Goal: Information Seeking & Learning: Learn about a topic

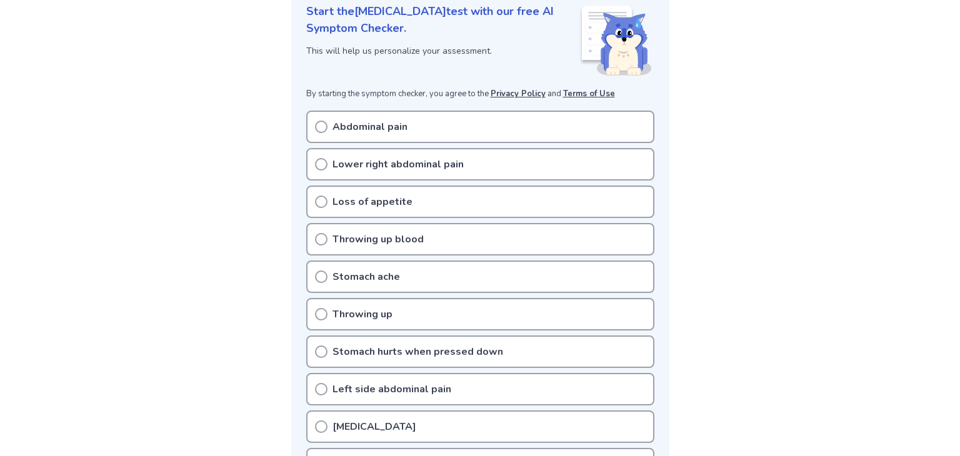
click at [384, 171] on div "Lower right abdominal pain" at bounding box center [480, 164] width 348 height 33
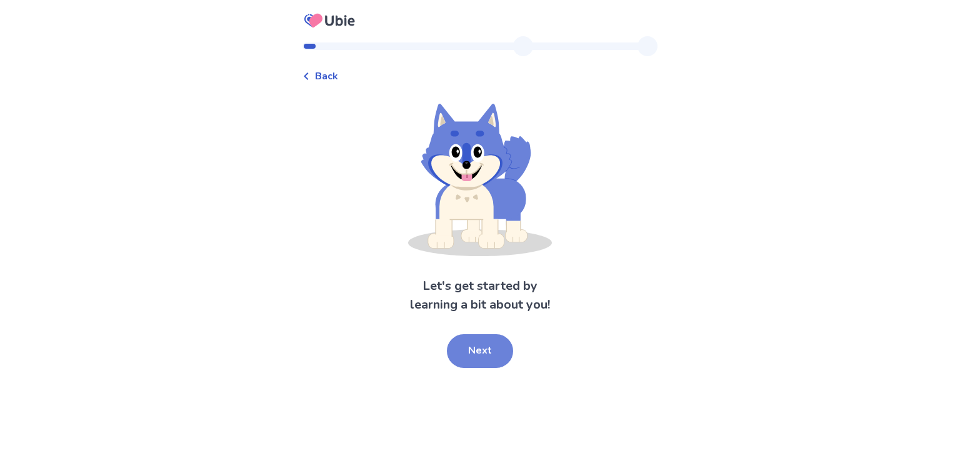
click at [488, 357] on button "Next" at bounding box center [480, 351] width 66 height 34
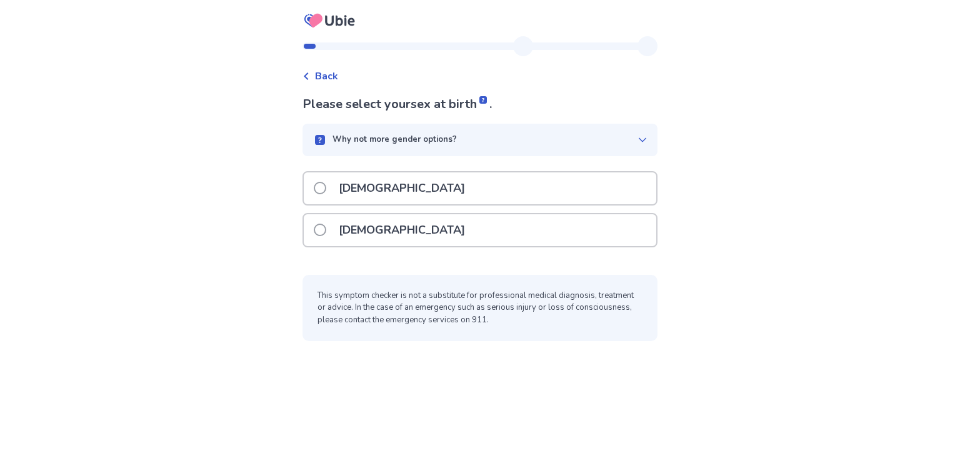
click at [418, 236] on div "Female" at bounding box center [480, 230] width 353 height 32
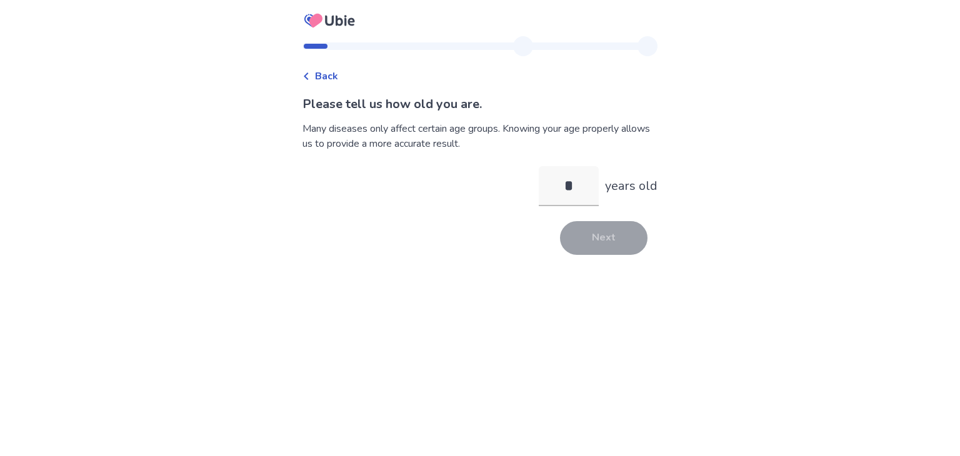
type input "**"
click at [588, 239] on button "Next" at bounding box center [604, 238] width 88 height 34
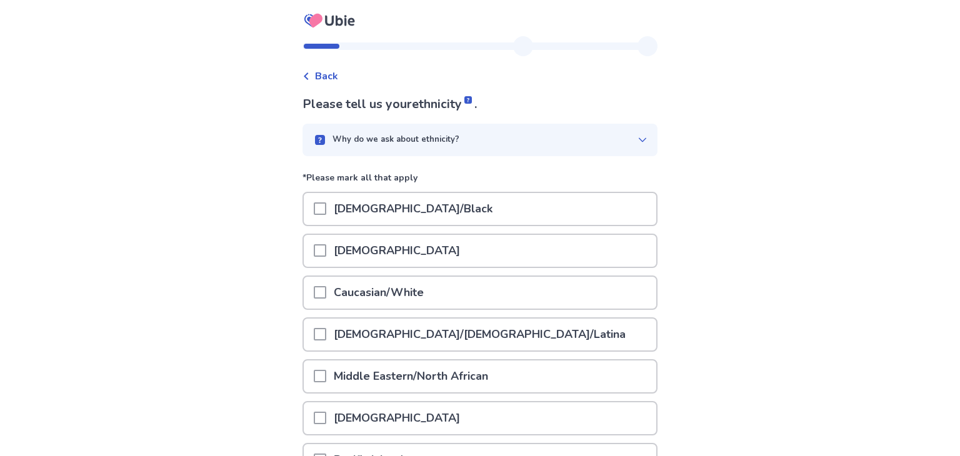
click at [558, 283] on div "Caucasian/White" at bounding box center [480, 293] width 353 height 32
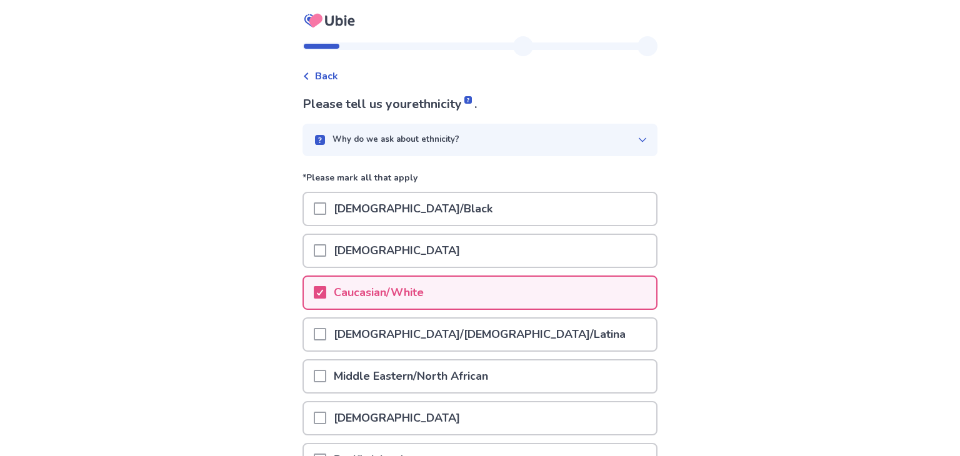
click at [761, 243] on div "Back Please tell us your ethnicity . Why do we ask about ethnicity? *Please mar…" at bounding box center [480, 315] width 960 height 631
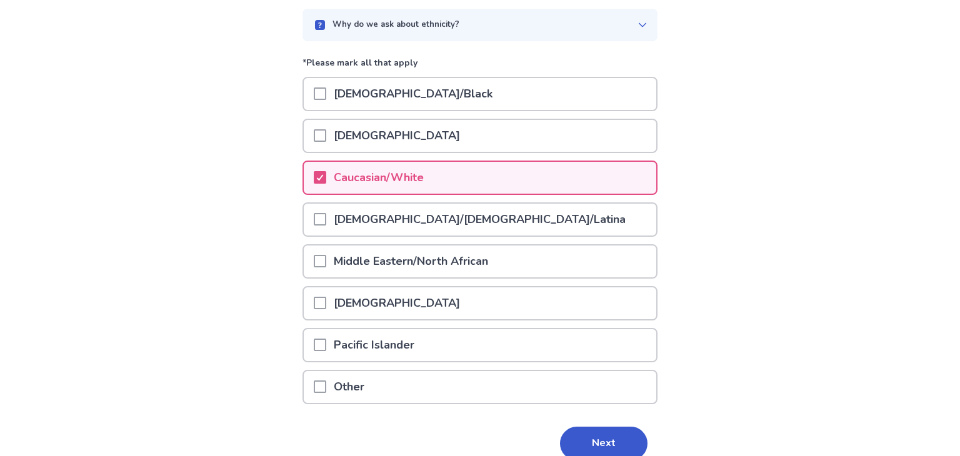
scroll to position [170, 0]
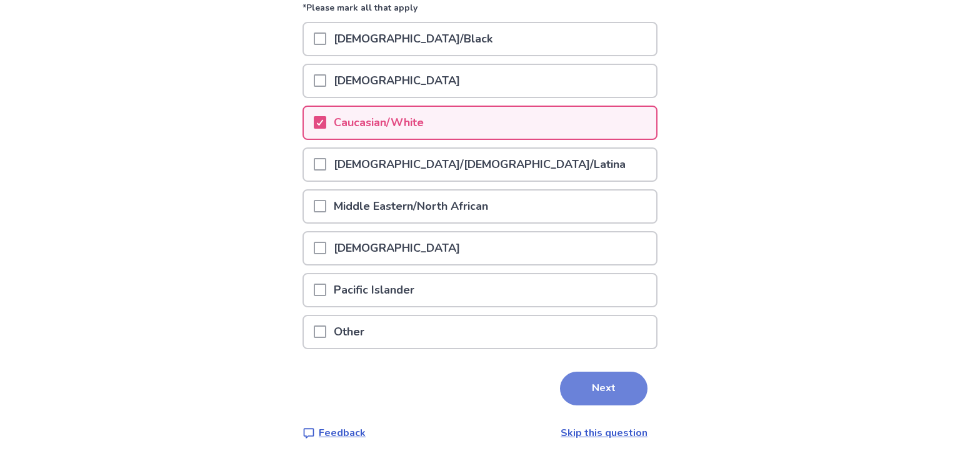
click at [607, 390] on button "Next" at bounding box center [604, 389] width 88 height 34
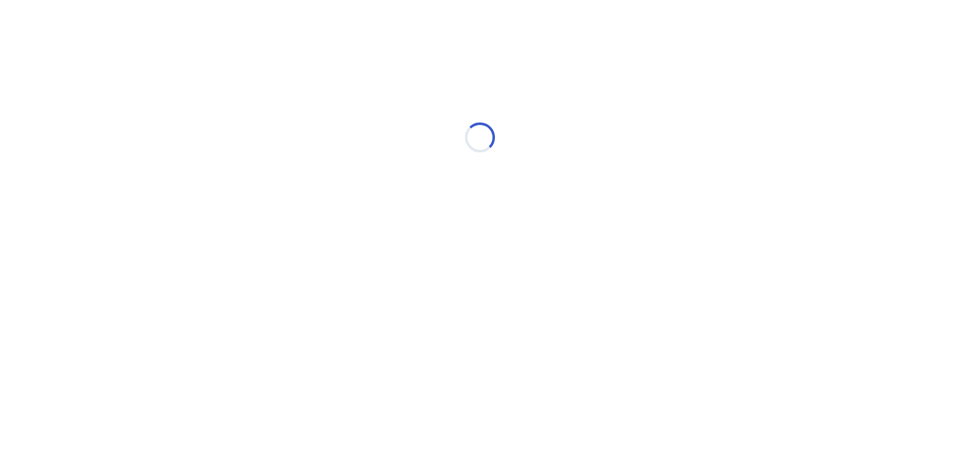
scroll to position [0, 0]
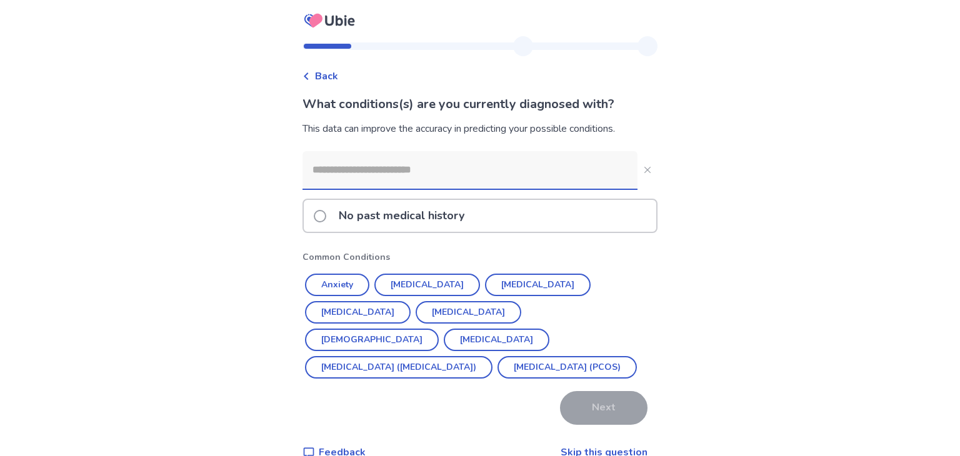
click at [326, 212] on span at bounding box center [320, 216] width 13 height 13
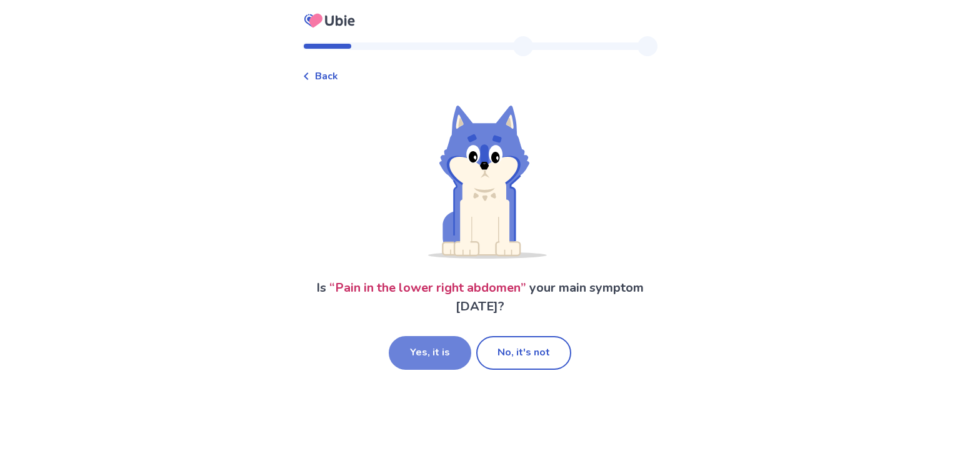
click at [459, 347] on button "Yes, it is" at bounding box center [430, 353] width 83 height 34
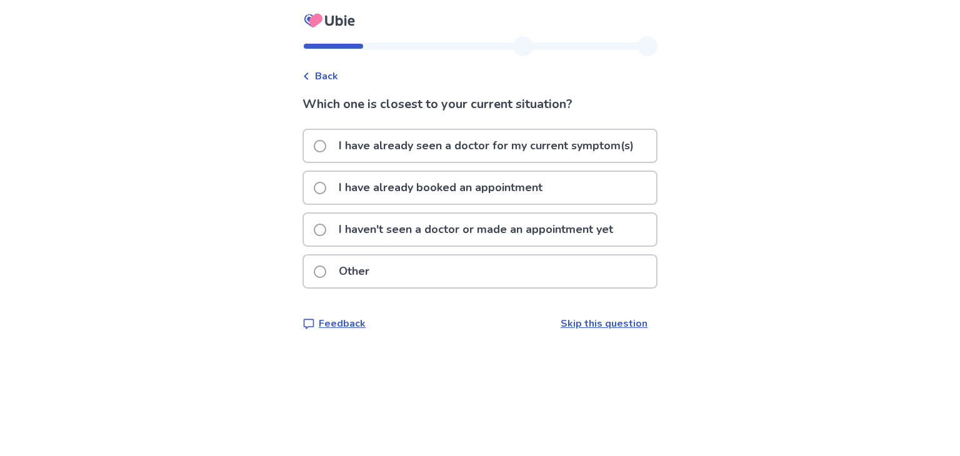
click at [518, 226] on p "I haven't seen a doctor or made an appointment yet" at bounding box center [475, 230] width 289 height 32
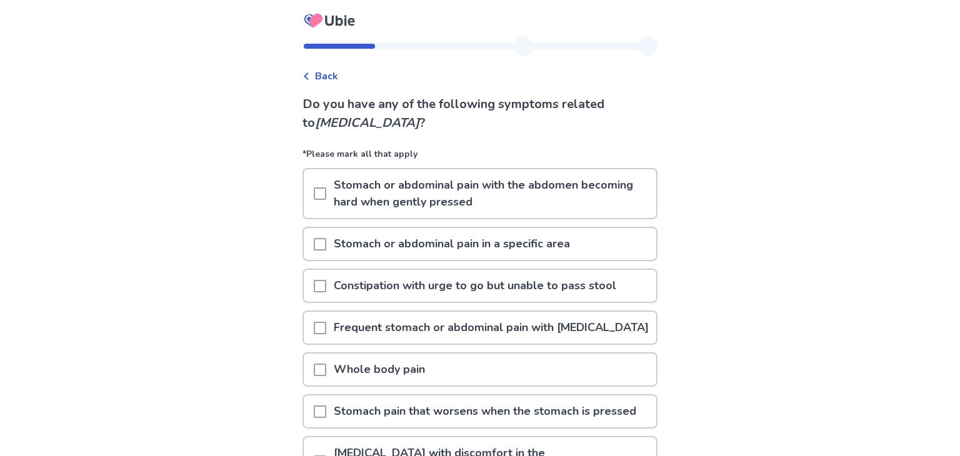
click at [772, 191] on div "Back Do you have any of the following symptoms related to acute appendicitis ? …" at bounding box center [480, 320] width 960 height 641
click at [523, 244] on p "Stomach or abdominal pain in a specific area" at bounding box center [451, 244] width 251 height 32
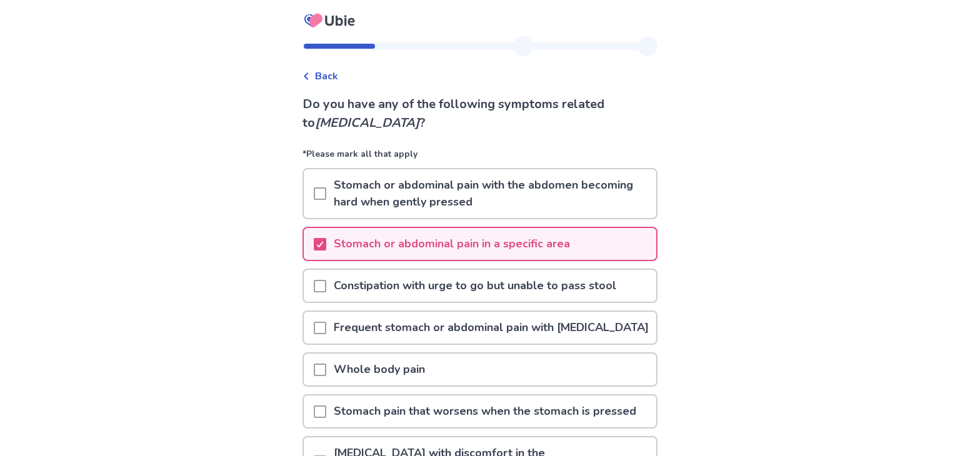
click at [720, 249] on div "Back Do you have any of the following symptoms related to acute appendicitis ? …" at bounding box center [480, 320] width 960 height 641
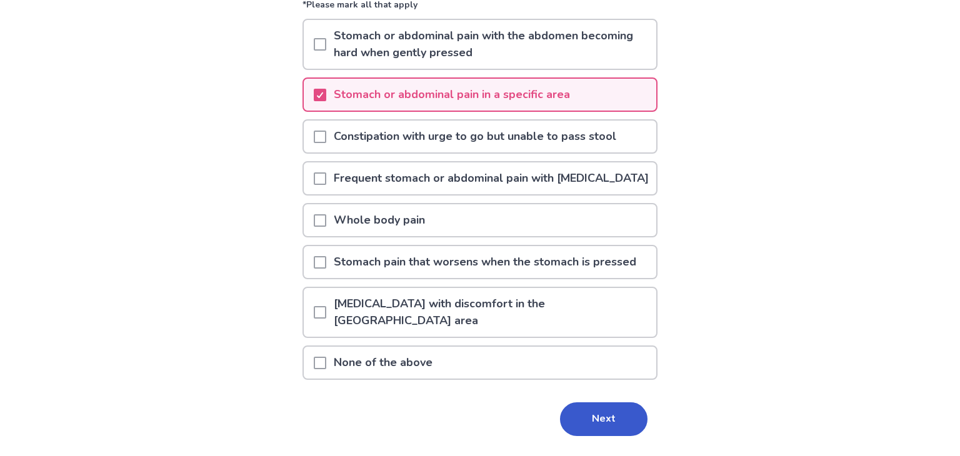
scroll to position [175, 0]
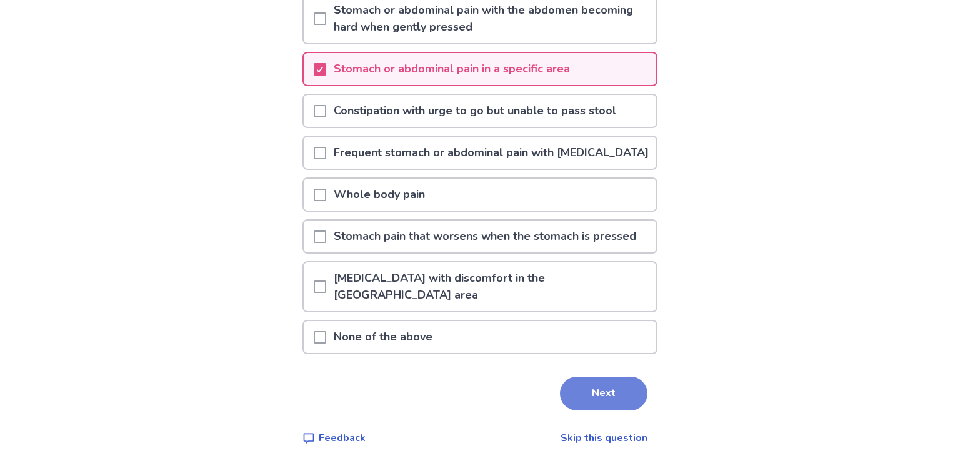
click at [613, 378] on button "Next" at bounding box center [604, 394] width 88 height 34
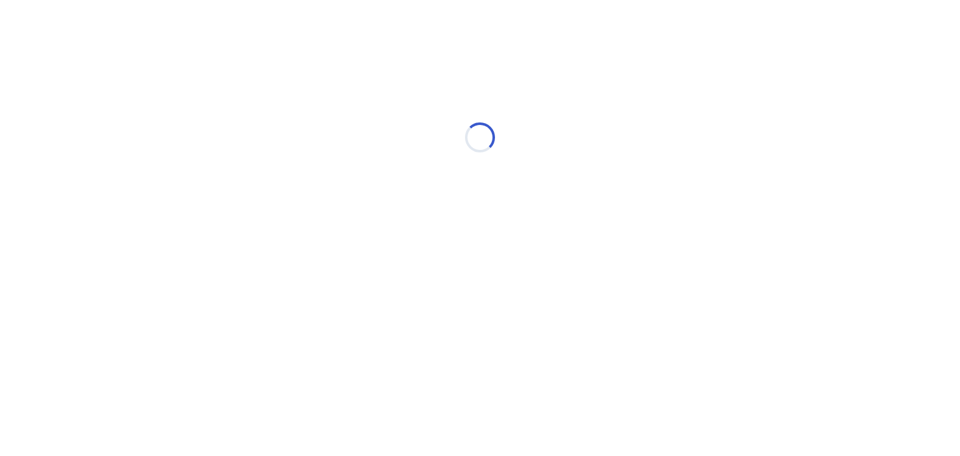
scroll to position [0, 0]
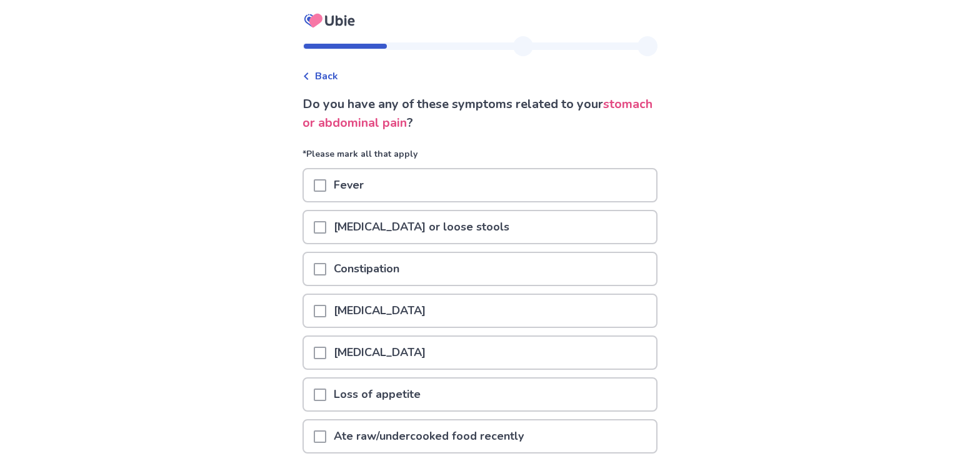
click at [760, 271] on div "Back Do you have any of these symptoms related to your stomach or abdominal pai…" at bounding box center [480, 303] width 960 height 607
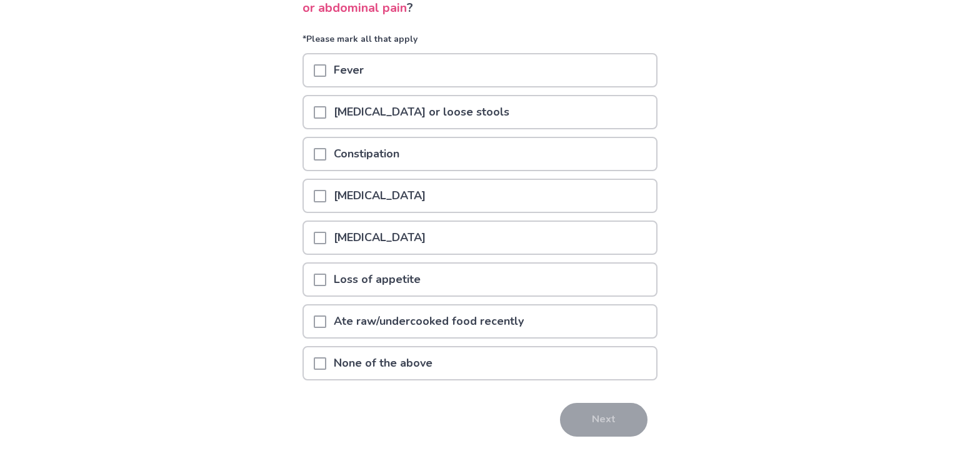
scroll to position [147, 0]
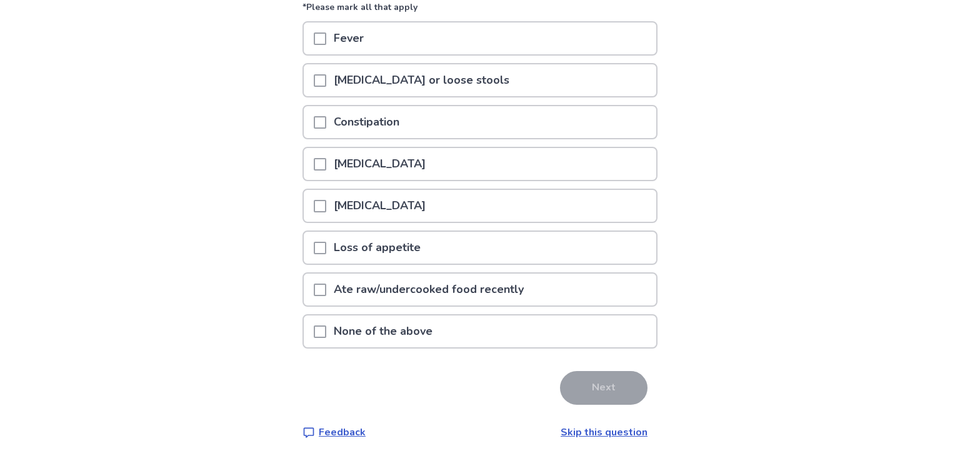
click at [471, 238] on div "Loss of appetite" at bounding box center [480, 248] width 353 height 32
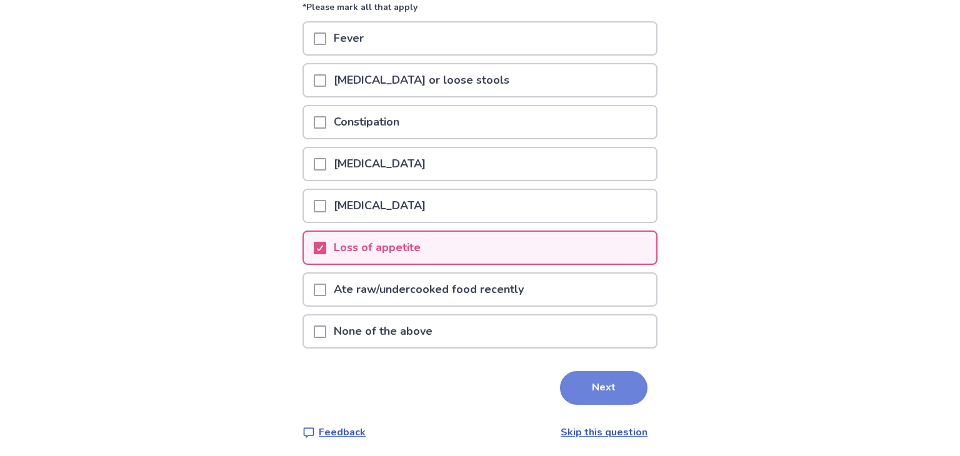
click at [587, 389] on button "Next" at bounding box center [604, 388] width 88 height 34
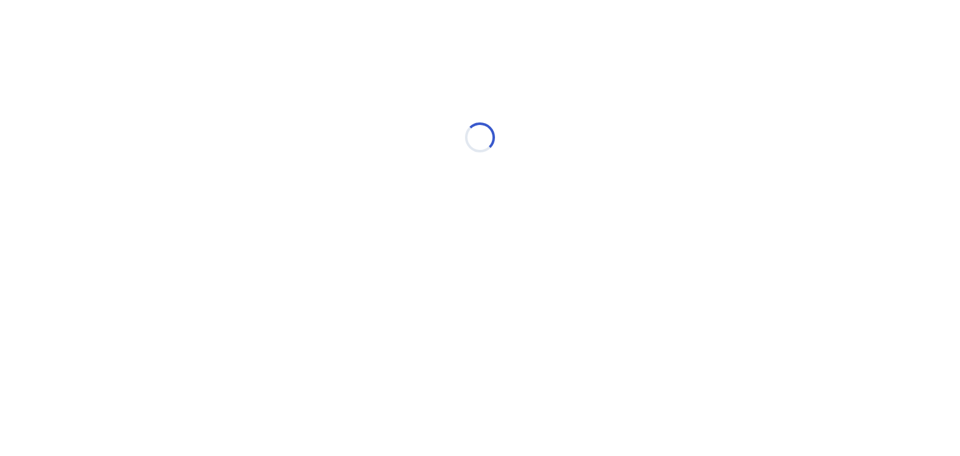
scroll to position [0, 0]
select select "*"
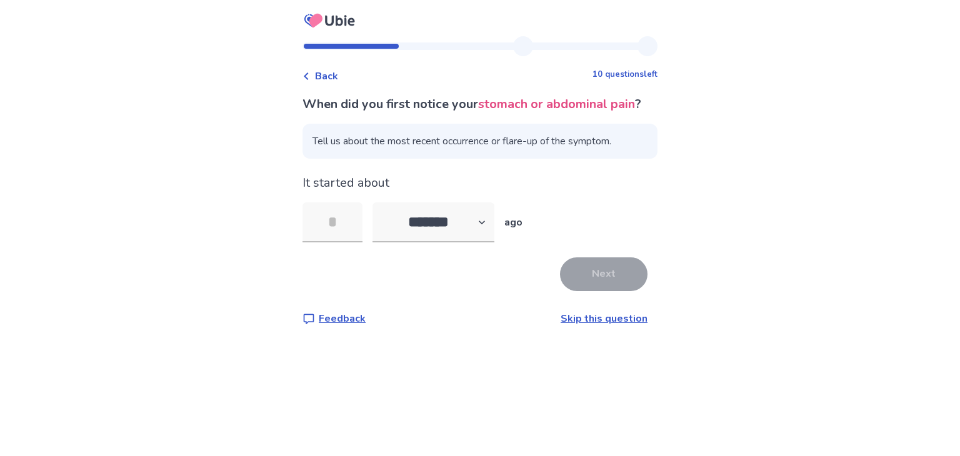
type input "*"
click at [567, 291] on button "Next" at bounding box center [604, 275] width 88 height 34
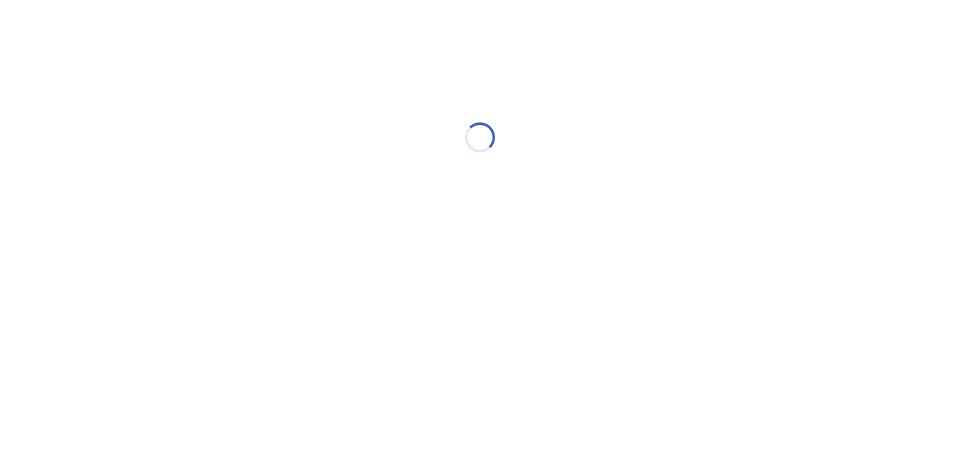
select select "*"
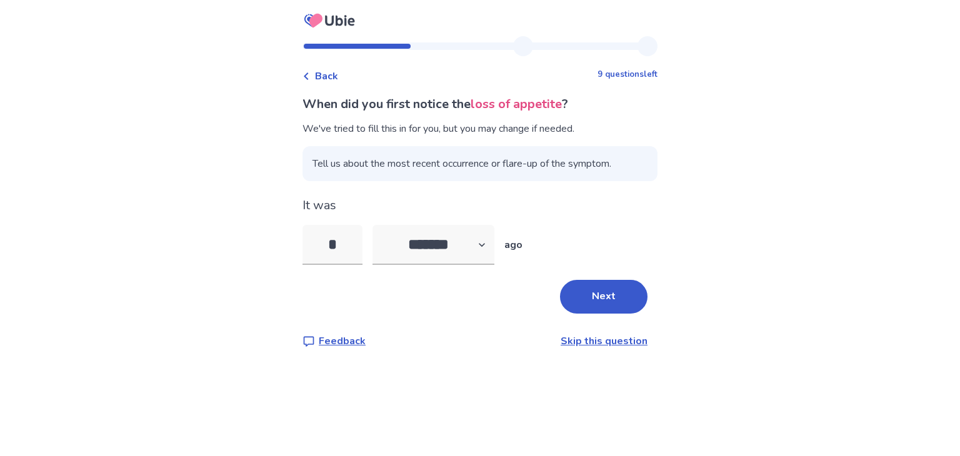
click at [567, 291] on button "Next" at bounding box center [604, 297] width 88 height 34
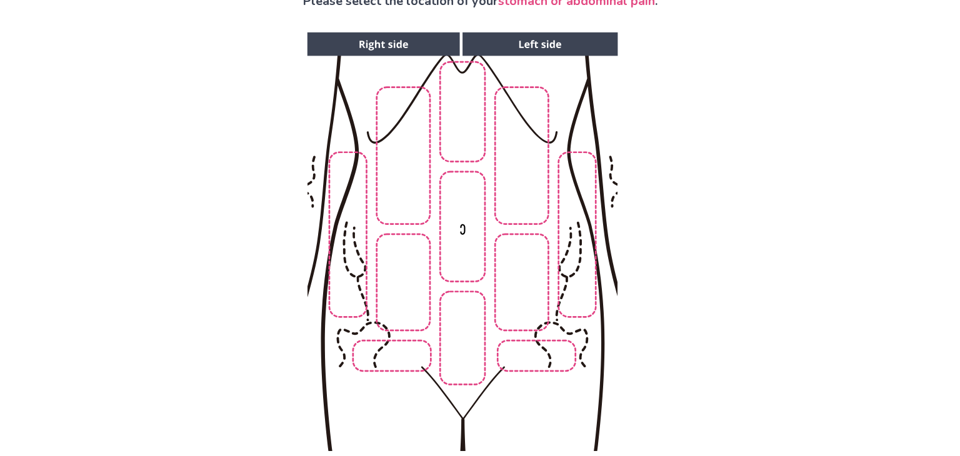
scroll to position [125, 0]
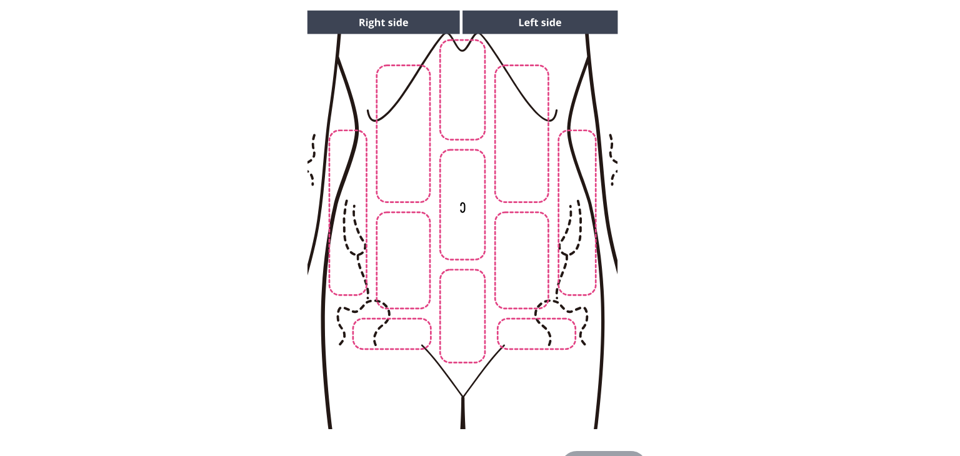
click at [412, 169] on img at bounding box center [462, 220] width 639 height 433
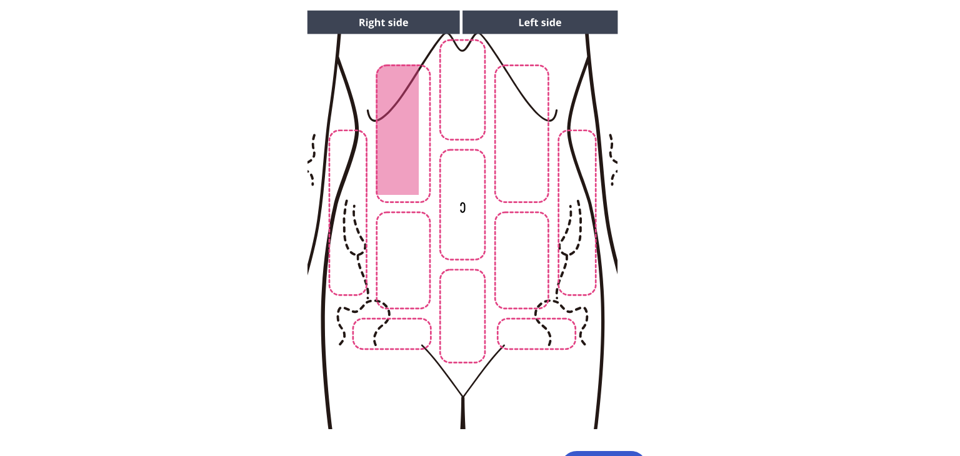
click at [398, 257] on img at bounding box center [462, 220] width 639 height 433
click at [413, 332] on img at bounding box center [462, 220] width 639 height 433
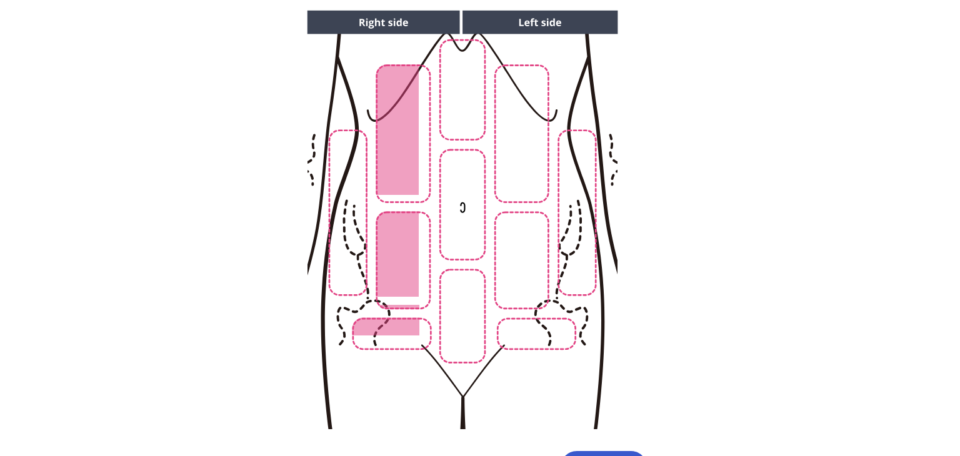
click at [811, 214] on div "Back 8 questions left Please select the location of your stomach or abdominal p…" at bounding box center [480, 207] width 960 height 665
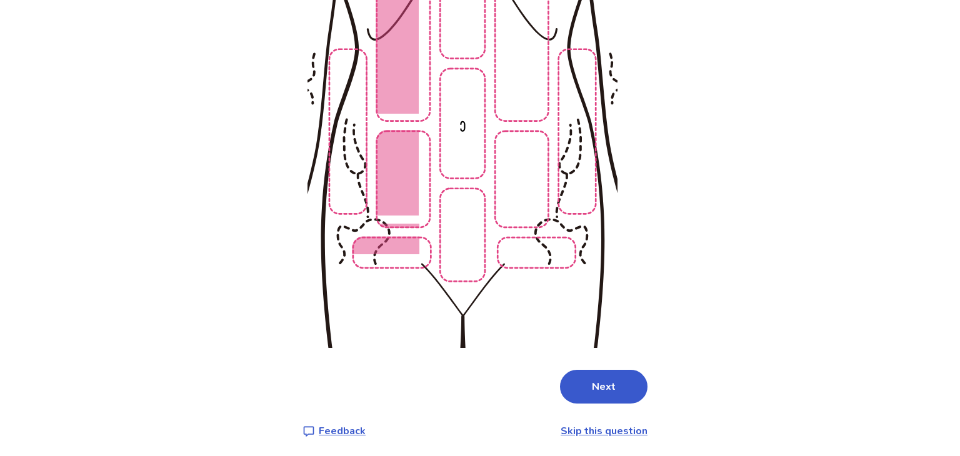
scroll to position [209, 0]
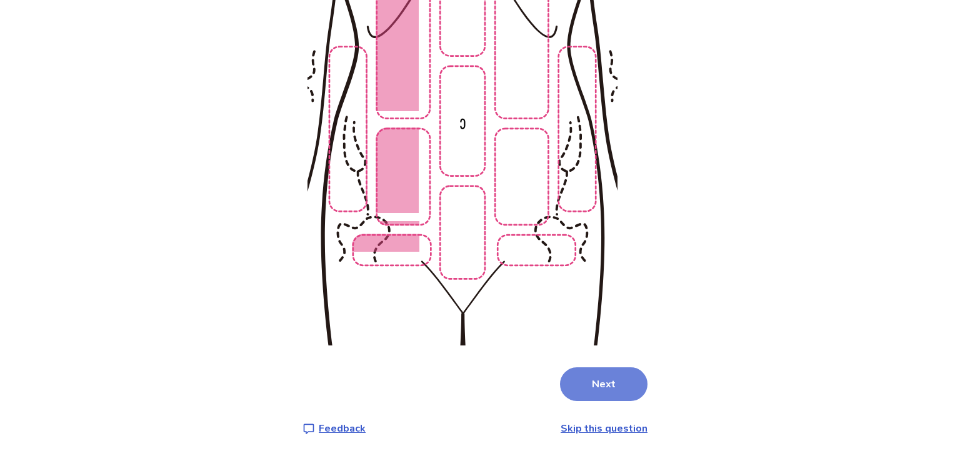
click at [613, 376] on button "Next" at bounding box center [604, 385] width 88 height 34
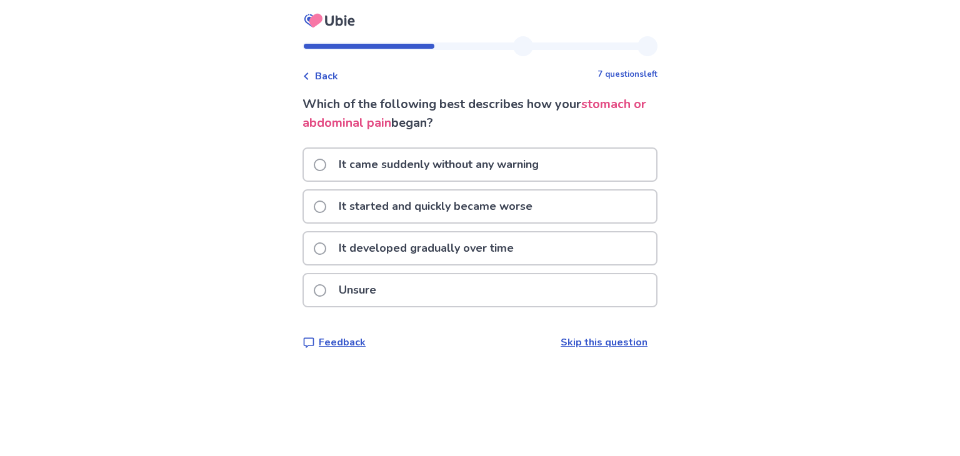
click at [563, 164] on div "It came suddenly without any warning" at bounding box center [480, 165] width 353 height 32
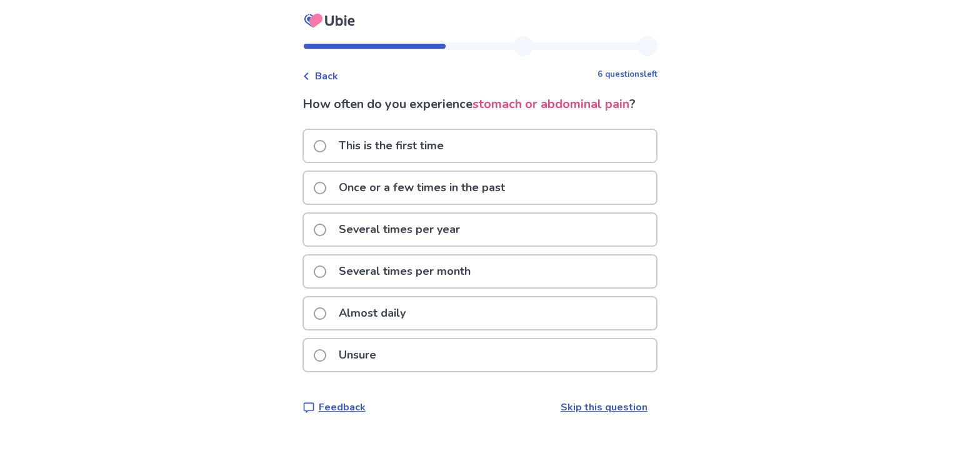
click at [553, 261] on div "Several times per month" at bounding box center [480, 272] width 353 height 32
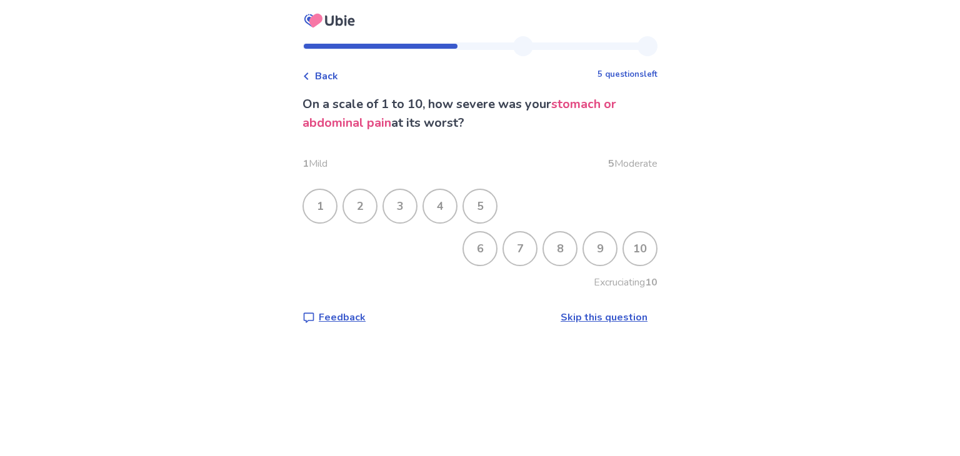
click at [516, 246] on div "7" at bounding box center [520, 249] width 33 height 33
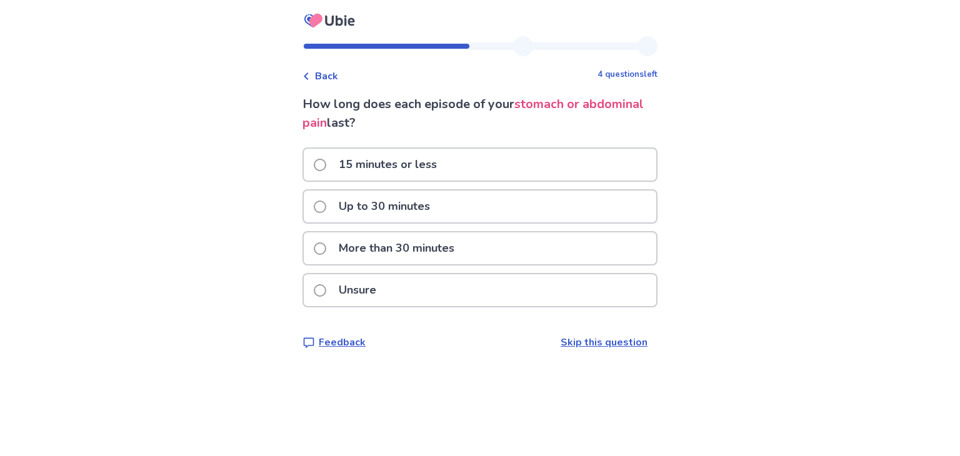
click at [483, 168] on div "15 minutes or less" at bounding box center [480, 165] width 353 height 32
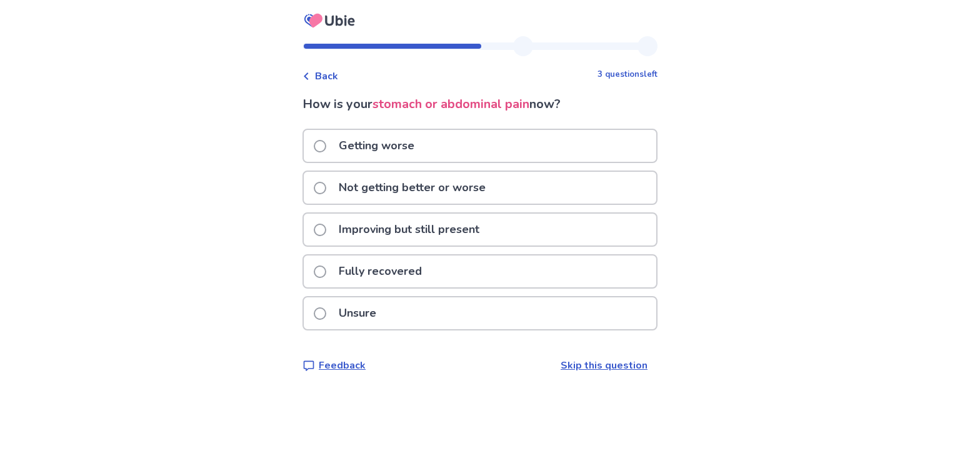
click at [460, 136] on div "Getting worse" at bounding box center [480, 146] width 353 height 32
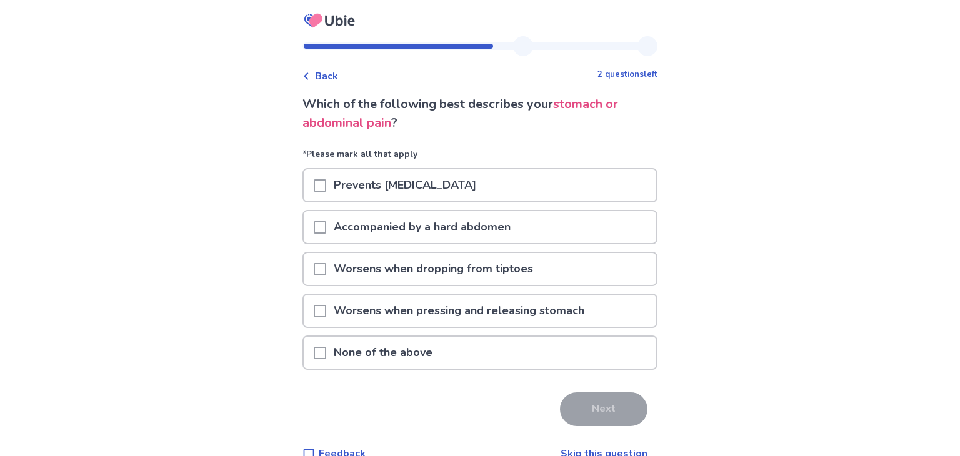
click at [423, 353] on p "None of the above" at bounding box center [383, 353] width 114 height 32
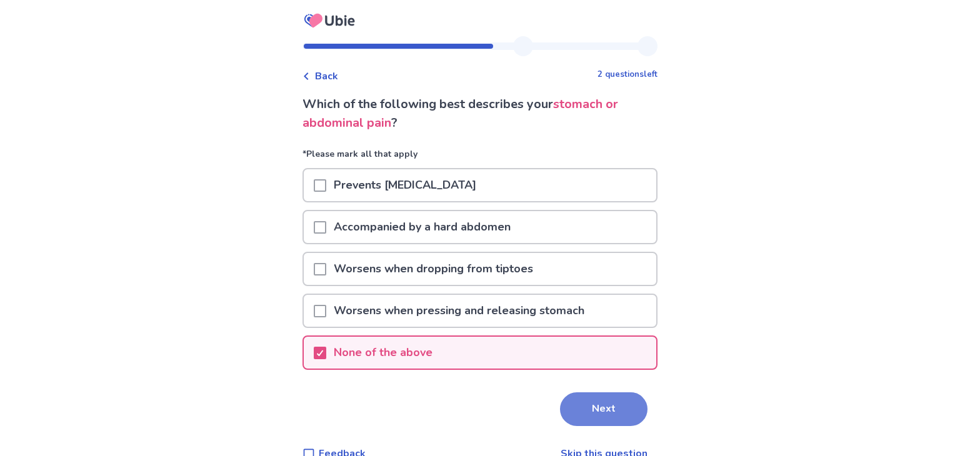
click at [561, 416] on button "Next" at bounding box center [604, 410] width 88 height 34
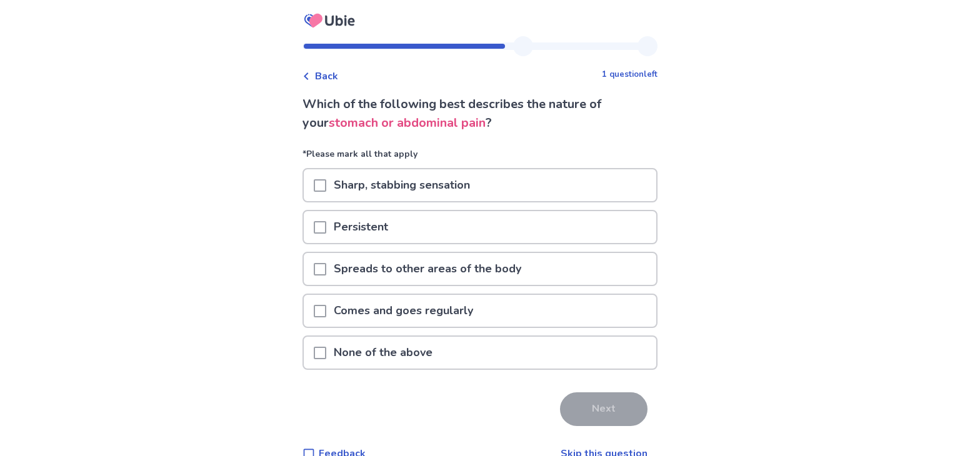
click at [471, 301] on p "Comes and goes regularly" at bounding box center [403, 311] width 154 height 32
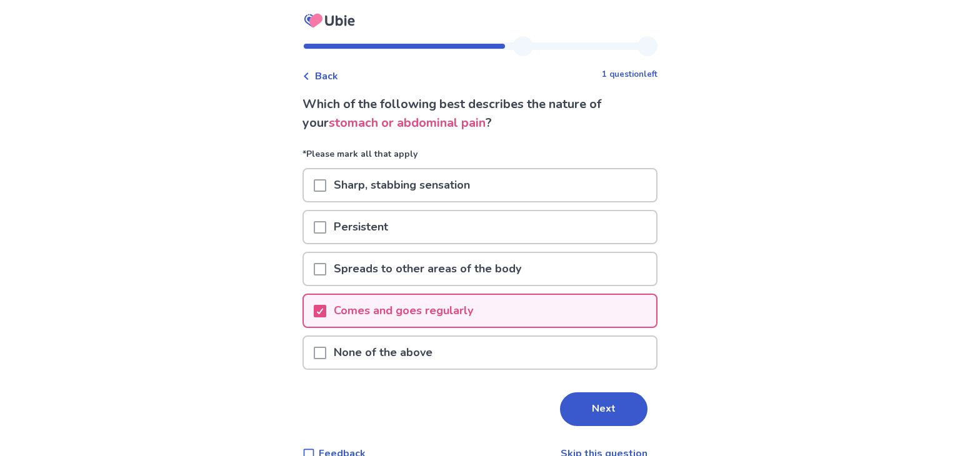
click at [488, 233] on div "Persistent" at bounding box center [480, 227] width 353 height 32
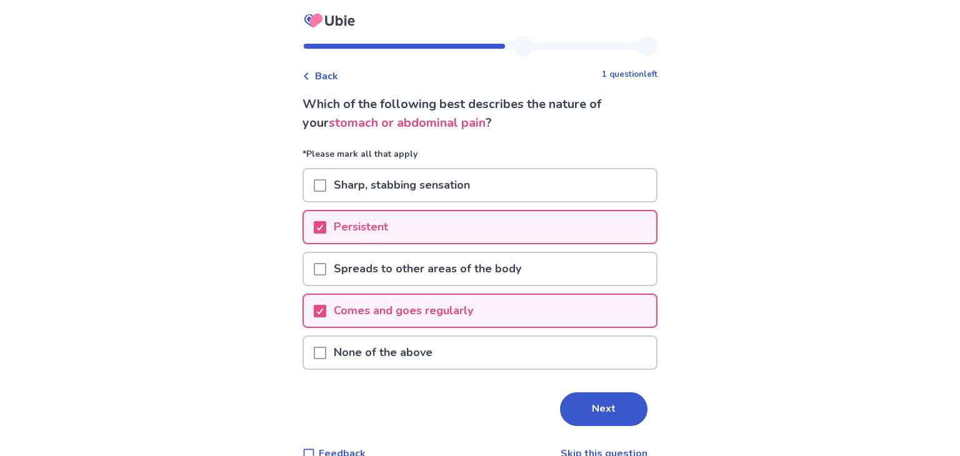
click at [527, 278] on p "Spreads to other areas of the body" at bounding box center [427, 269] width 203 height 32
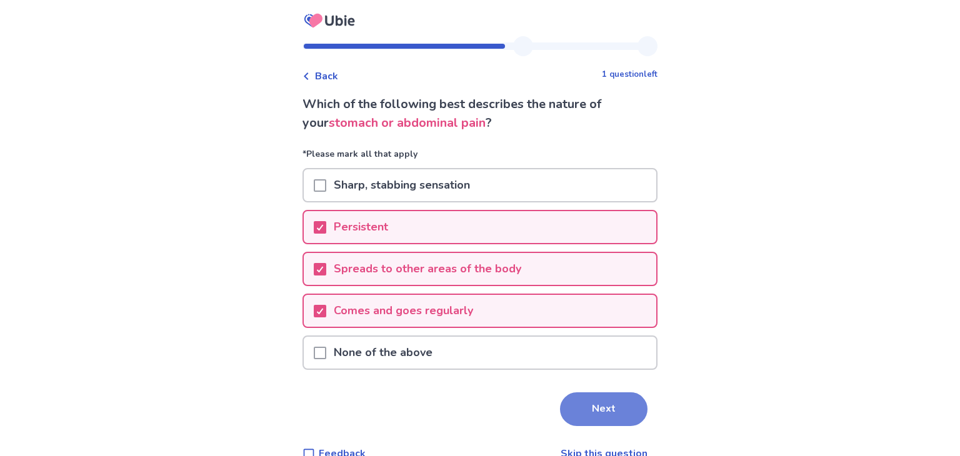
click at [594, 400] on button "Next" at bounding box center [604, 410] width 88 height 34
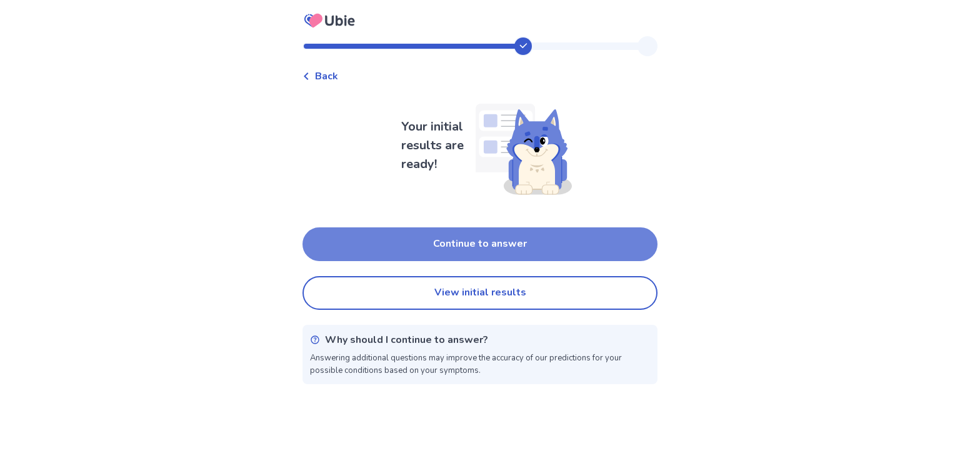
click at [540, 254] on button "Continue to answer" at bounding box center [480, 245] width 355 height 34
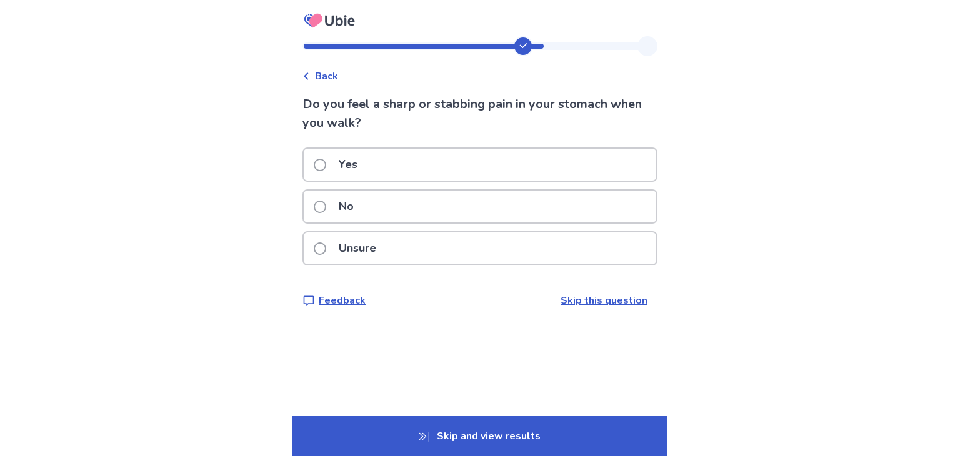
click at [519, 219] on div "No" at bounding box center [480, 207] width 353 height 32
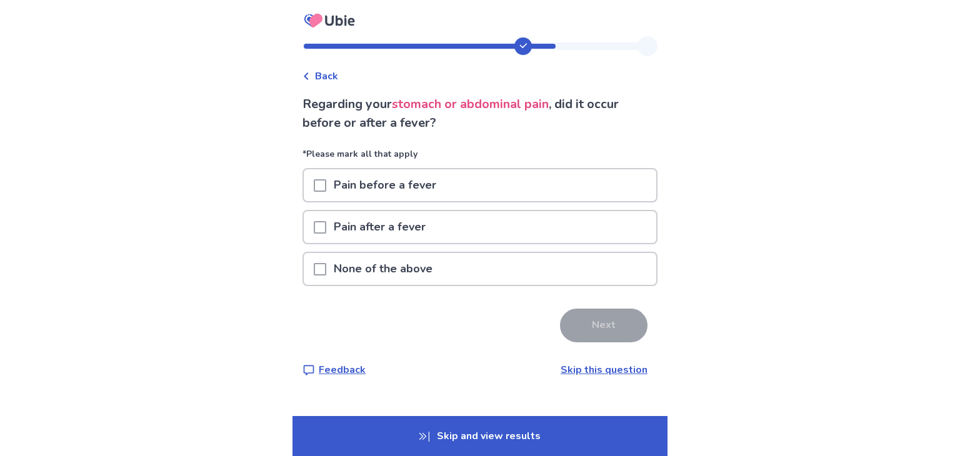
click at [516, 266] on div "None of the above" at bounding box center [480, 269] width 353 height 32
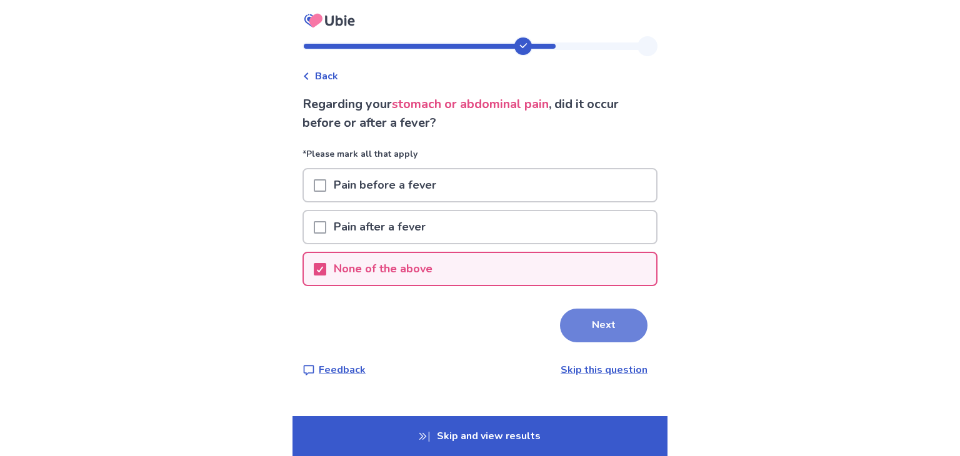
click at [616, 332] on button "Next" at bounding box center [604, 326] width 88 height 34
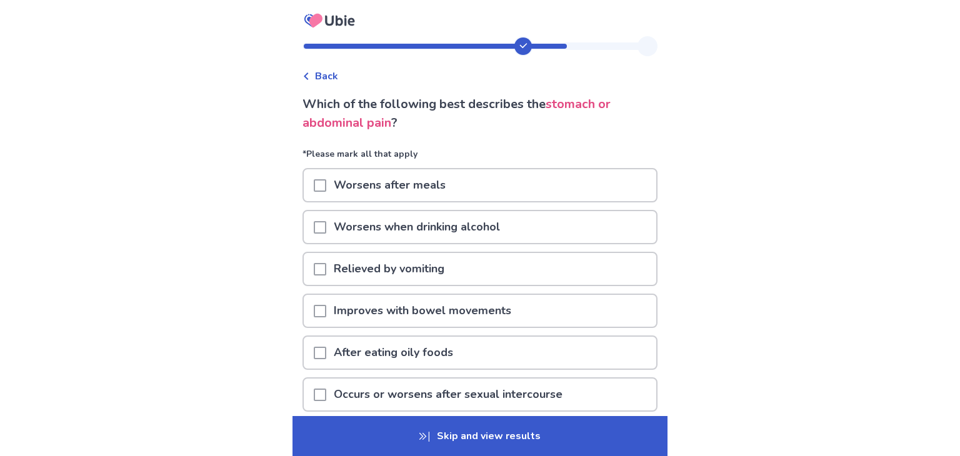
click at [495, 193] on div "Worsens after meals" at bounding box center [480, 185] width 353 height 32
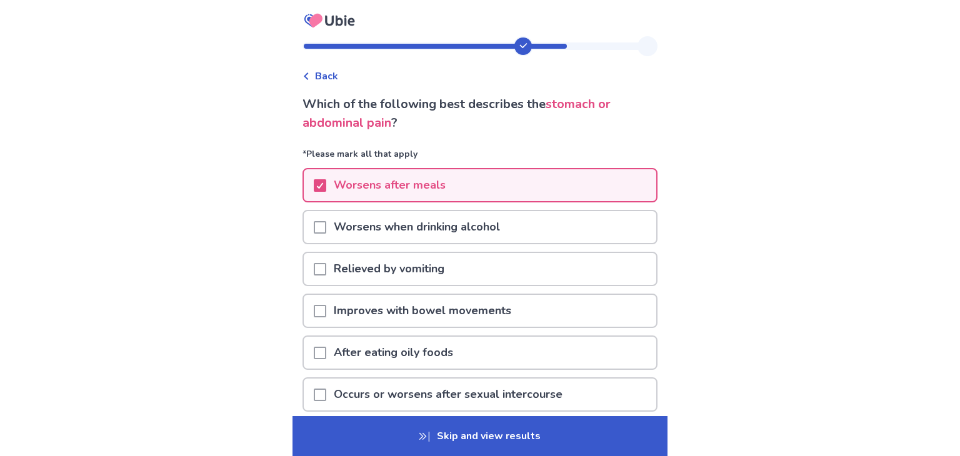
click at [495, 314] on p "Improves with bowel movements" at bounding box center [422, 311] width 193 height 32
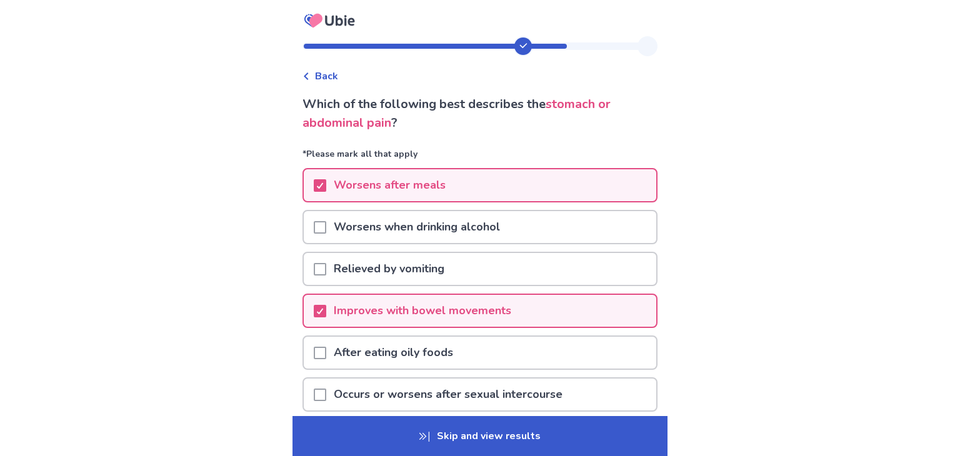
click at [506, 442] on p "Skip and view results" at bounding box center [480, 436] width 375 height 40
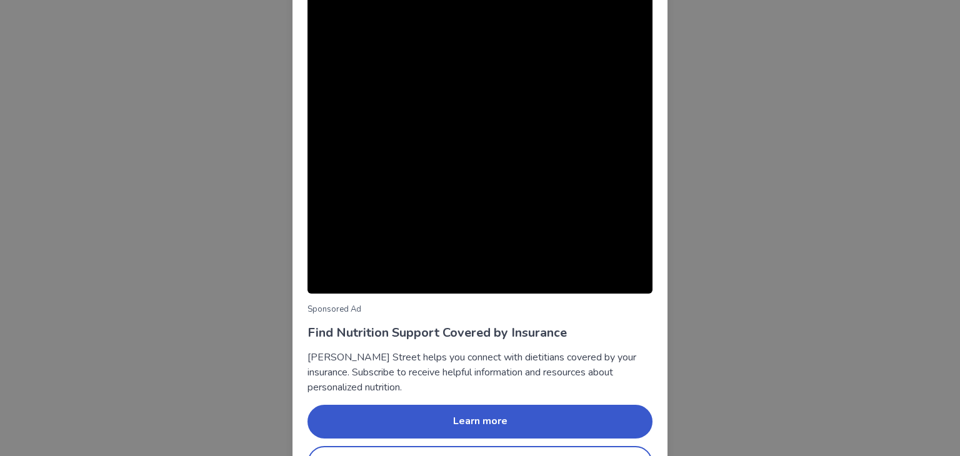
scroll to position [64, 0]
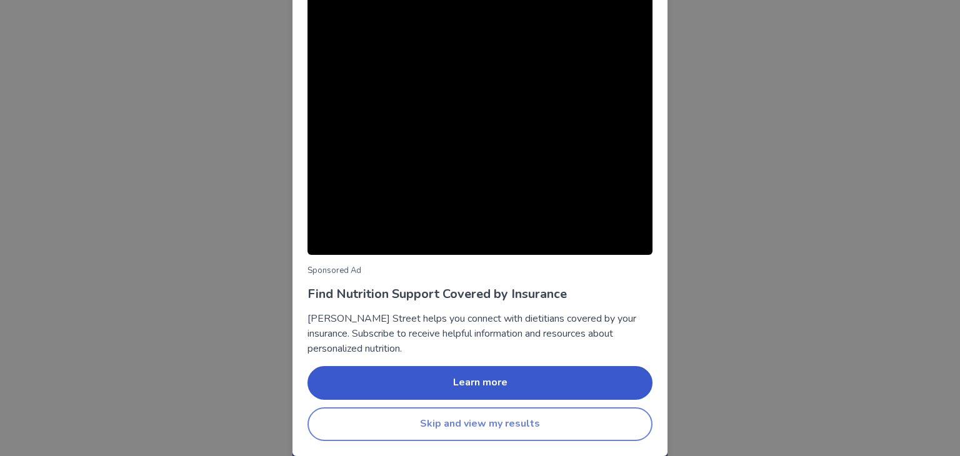
click at [565, 427] on button "Skip and view my results" at bounding box center [480, 425] width 345 height 34
